Goal: Check status: Check status

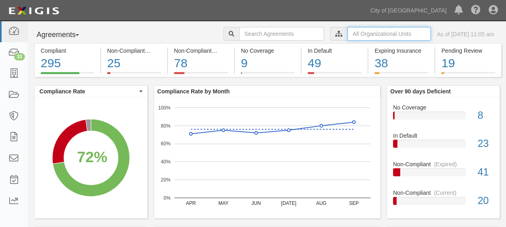
click at [347, 34] on input "text" at bounding box center [388, 34] width 83 height 14
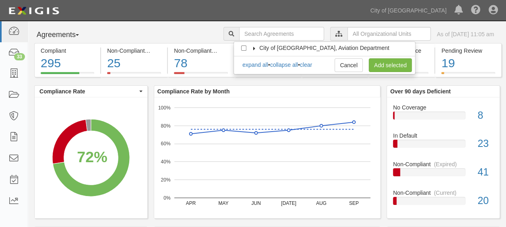
click at [253, 45] on label "City of [GEOGRAPHIC_DATA], Aviation Department" at bounding box center [319, 48] width 140 height 8
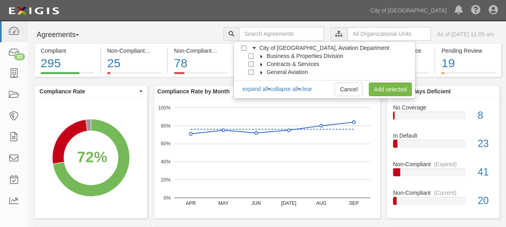
click at [260, 57] on icon at bounding box center [262, 57] width 6 height 4
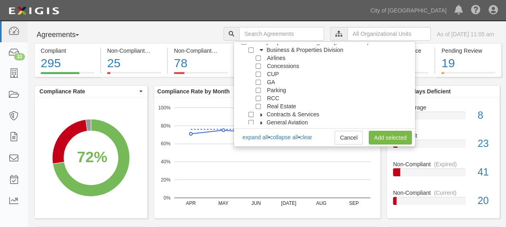
scroll to position [8, 0]
click at [260, 94] on input "RCC" at bounding box center [258, 96] width 5 height 5
checkbox input "true"
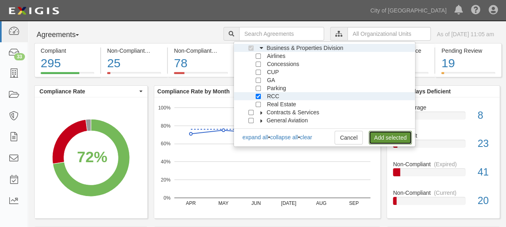
click at [378, 134] on link "Add selected" at bounding box center [390, 138] width 43 height 14
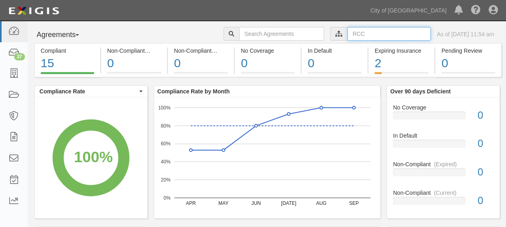
click at [347, 34] on input "text" at bounding box center [388, 34] width 83 height 14
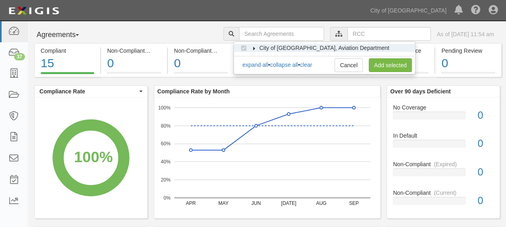
click at [258, 47] on label "City of [GEOGRAPHIC_DATA], Aviation Department" at bounding box center [319, 48] width 140 height 8
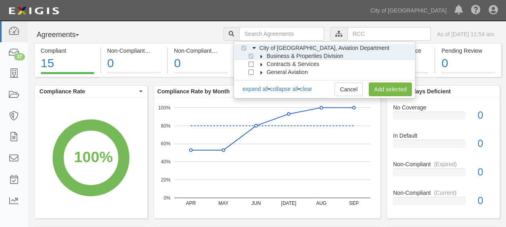
click at [260, 56] on icon at bounding box center [262, 57] width 6 height 4
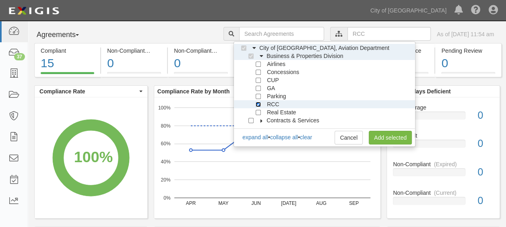
click at [260, 104] on input "RCC" at bounding box center [258, 104] width 5 height 5
checkbox input "false"
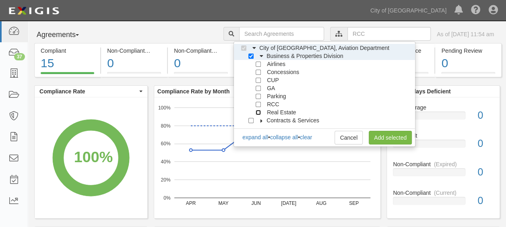
click at [260, 110] on input "Real Estate" at bounding box center [258, 112] width 5 height 5
checkbox input "true"
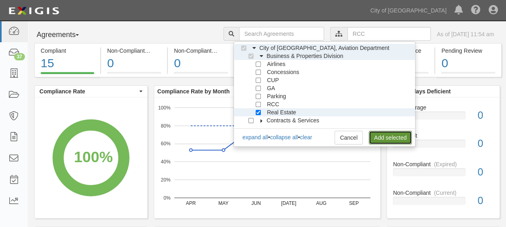
click at [374, 137] on link "Add selected" at bounding box center [390, 138] width 43 height 14
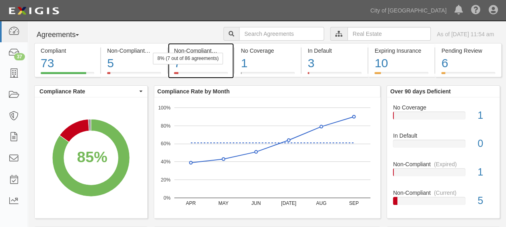
click at [196, 64] on div "7" at bounding box center [201, 63] width 54 height 17
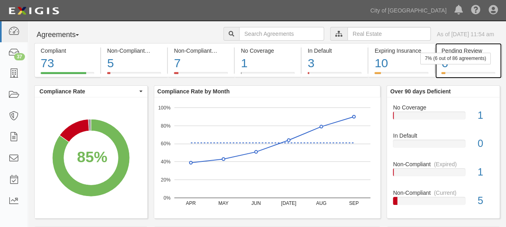
click at [451, 58] on div "7% (6 out of 86 agreements)" at bounding box center [455, 59] width 70 height 12
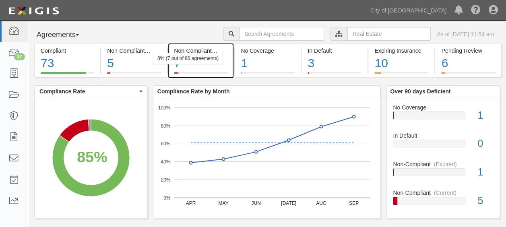
click at [190, 64] on div "8% (7 out of 86 agreements)" at bounding box center [188, 59] width 70 height 12
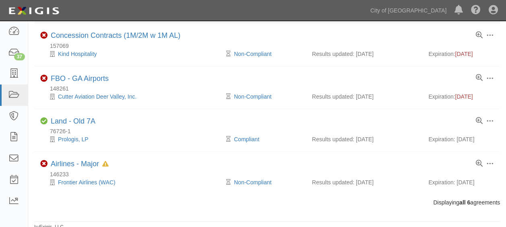
scroll to position [146, 0]
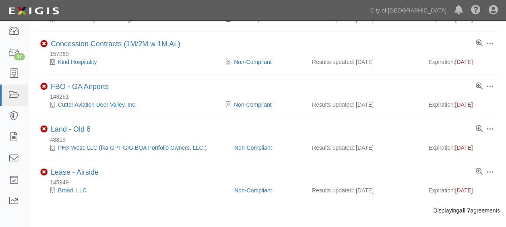
scroll to position [188, 0]
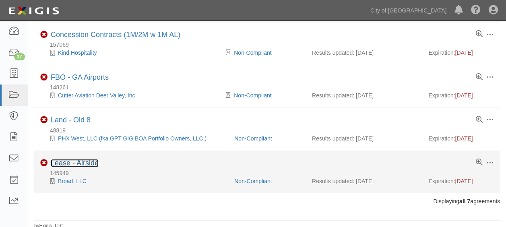
click at [74, 159] on link "Lease - Airside" at bounding box center [75, 163] width 48 height 8
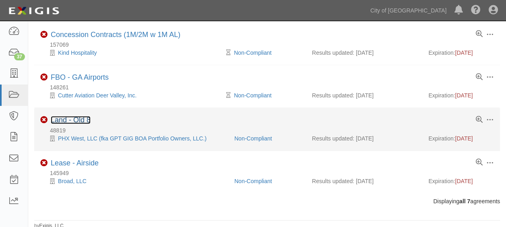
click at [80, 118] on link "Land - Old 8" at bounding box center [71, 120] width 40 height 8
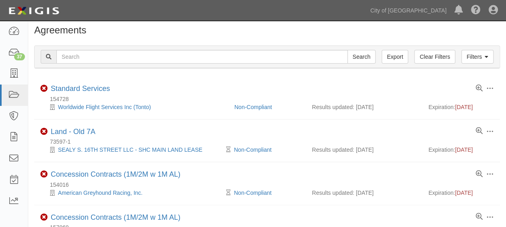
scroll to position [0, 0]
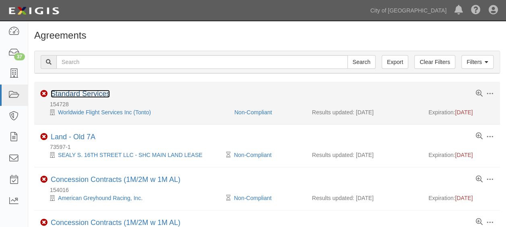
click at [95, 97] on link "Standard Services" at bounding box center [80, 94] width 59 height 8
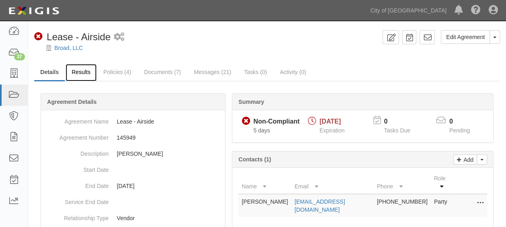
click at [76, 74] on link "Results" at bounding box center [81, 72] width 31 height 17
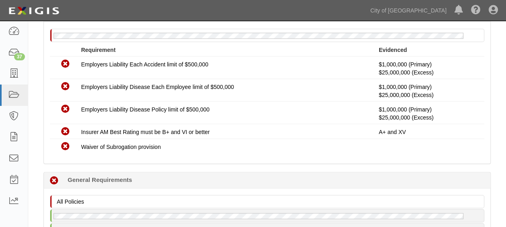
scroll to position [564, 0]
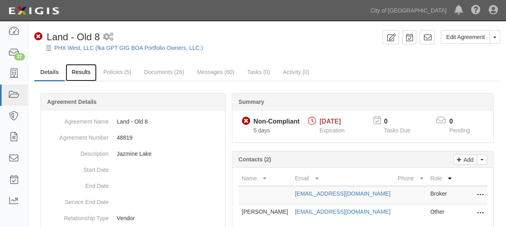
click at [85, 72] on link "Results" at bounding box center [81, 72] width 31 height 17
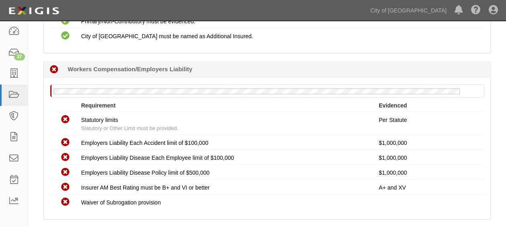
scroll to position [443, 0]
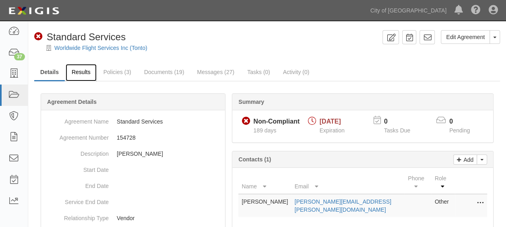
click at [80, 71] on link "Results" at bounding box center [81, 72] width 31 height 17
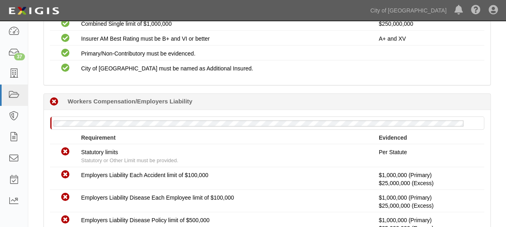
scroll to position [483, 0]
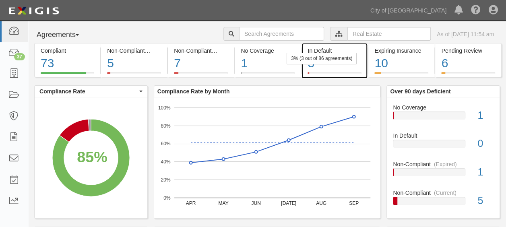
click at [324, 62] on div "3% (3 out of 86 agreements)" at bounding box center [322, 59] width 70 height 12
